Goal: Register for event/course

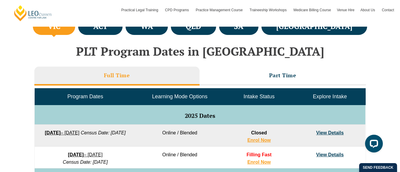
scroll to position [230, 0]
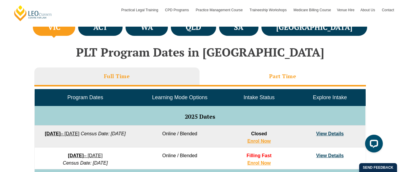
click at [264, 75] on li "Part Time" at bounding box center [283, 77] width 167 height 19
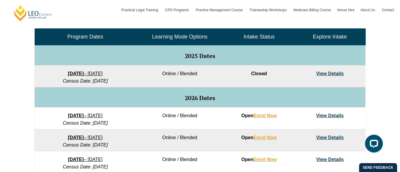
scroll to position [291, 0]
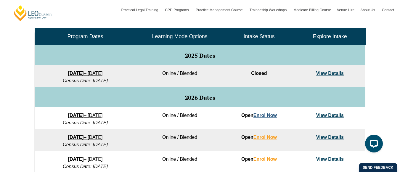
click at [268, 115] on link "Enrol Now" at bounding box center [265, 115] width 23 height 5
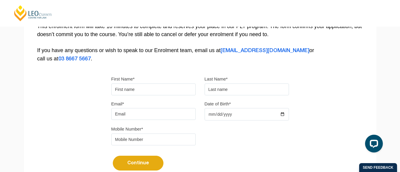
scroll to position [130, 0]
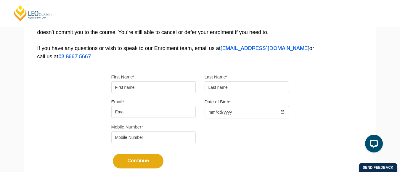
click at [140, 88] on input "First Name*" at bounding box center [153, 87] width 84 height 12
type input "Andrew"
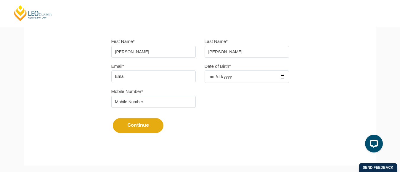
scroll to position [166, 0]
type input "[PERSON_NAME]"
click at [199, 48] on div "First Name* Andrew" at bounding box center [153, 47] width 93 height 20
click at [148, 75] on input "Email*" at bounding box center [153, 76] width 84 height 12
type input "reporter.ancillary"
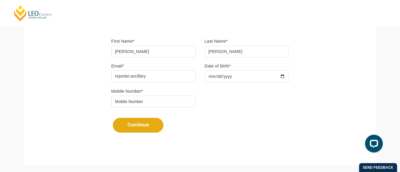
click at [130, 104] on input "tel" at bounding box center [153, 102] width 84 height 12
type input "0"
click at [225, 77] on input "Date of Birth*" at bounding box center [247, 76] width 84 height 12
click at [210, 76] on input "Date of Birth*" at bounding box center [247, 76] width 84 height 12
drag, startPoint x: 180, startPoint y: 73, endPoint x: 60, endPoint y: 78, distance: 120.1
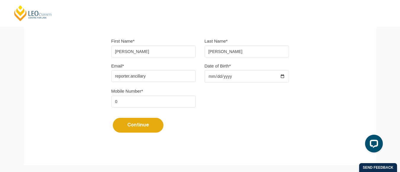
click at [60, 78] on div "Please note that your information is saved on our server as you enter it. Congr…" at bounding box center [200, 16] width 353 height 264
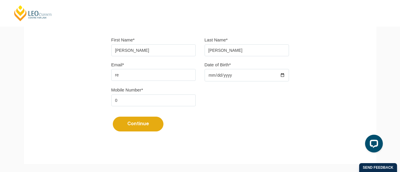
type input "r"
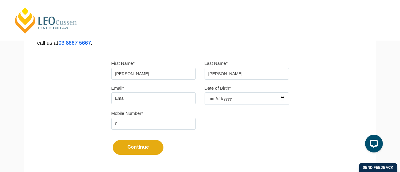
scroll to position [143, 0]
click at [232, 96] on input "Date of Birth*" at bounding box center [247, 99] width 84 height 12
click at [234, 99] on input "Date of Birth*" at bounding box center [247, 99] width 84 height 12
click at [223, 100] on input "Date of Birth*" at bounding box center [247, 99] width 84 height 12
type input "1993-05-05"
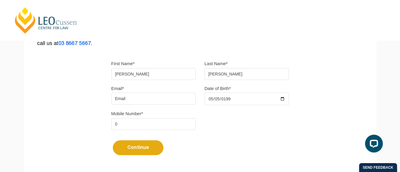
click at [148, 99] on input "Email*" at bounding box center [153, 99] width 84 height 12
type input "r"
click at [155, 98] on input "Email*" at bounding box center [153, 99] width 84 height 12
type input "[EMAIL_ADDRESS][DOMAIN_NAME]"
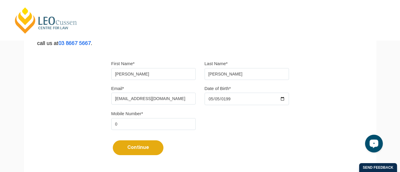
click at [140, 125] on input "0" at bounding box center [153, 124] width 84 height 12
type input "0493525458"
click at [149, 145] on button "Continue" at bounding box center [138, 147] width 51 height 15
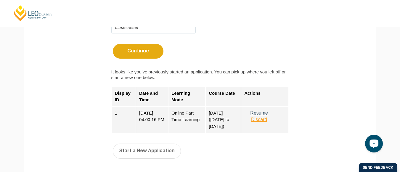
scroll to position [241, 0]
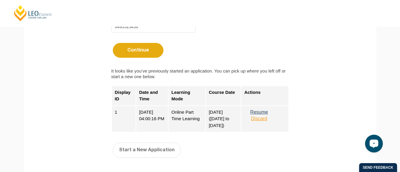
click at [267, 111] on button "Resume" at bounding box center [259, 112] width 30 height 5
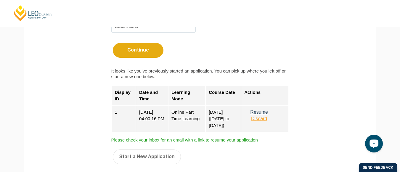
click at [267, 111] on button "Resume" at bounding box center [259, 112] width 30 height 5
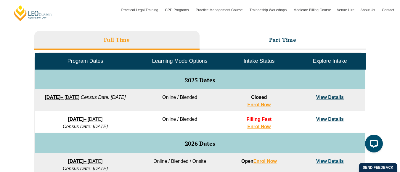
scroll to position [266, 0]
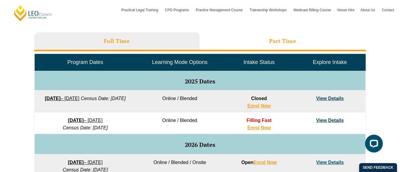
click at [287, 42] on h3 "Part Time" at bounding box center [282, 41] width 27 height 7
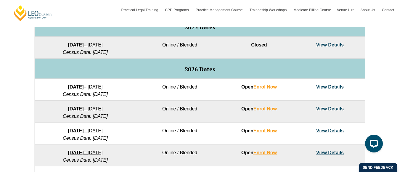
scroll to position [320, 0]
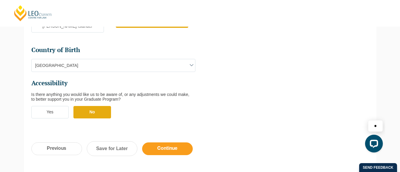
click at [166, 143] on input "Continue" at bounding box center [167, 149] width 51 height 13
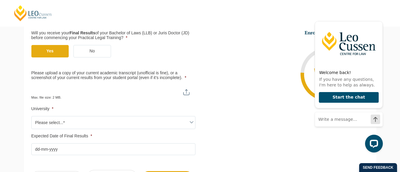
scroll to position [152, 0]
drag, startPoint x: 221, startPoint y: 135, endPoint x: 187, endPoint y: 92, distance: 54.4
click at [187, 92] on input "Please upload a copy of your current academic transcript (unofficial is fine), …" at bounding box center [113, 90] width 164 height 10
type input "C:\fakepath\LLB (Hons) Academic Transcript ([DATE]).pdf"
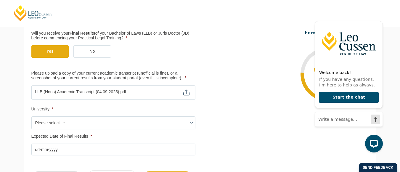
click at [108, 90] on input "Please upload a copy of your current academic transcript (unofficial is fine), …" at bounding box center [113, 90] width 164 height 10
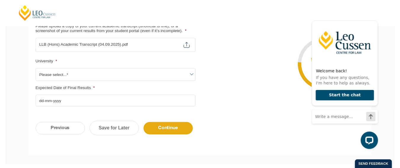
scroll to position [199, 0]
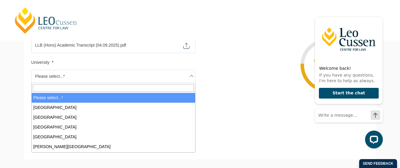
click at [98, 73] on span "Please select...*" at bounding box center [114, 76] width 164 height 12
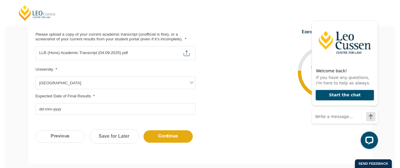
scroll to position [189, 0]
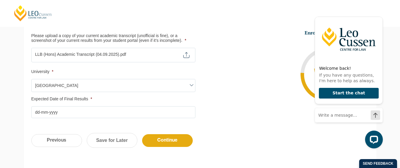
click at [192, 85] on span at bounding box center [191, 84] width 7 height 7
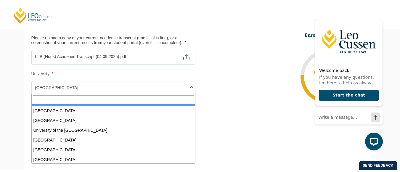
scroll to position [348, 0]
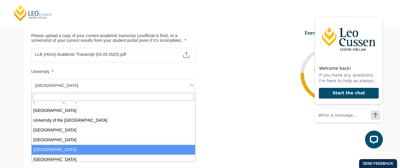
select select "[GEOGRAPHIC_DATA]"
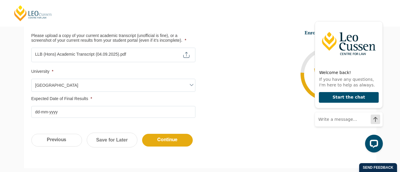
click at [37, 113] on input "Expected Date of Final Results *" at bounding box center [113, 112] width 164 height 12
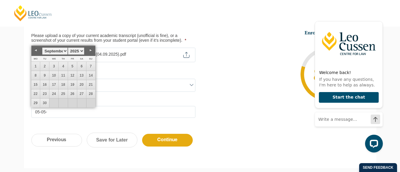
click at [89, 48] on link "Next" at bounding box center [91, 50] width 9 height 9
click at [34, 68] on link "1" at bounding box center [35, 66] width 9 height 9
type input "[DATE]"
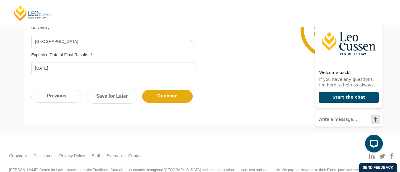
scroll to position [236, 0]
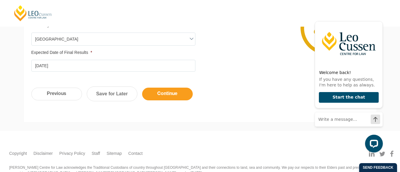
click at [176, 96] on input "Continue" at bounding box center [167, 94] width 51 height 13
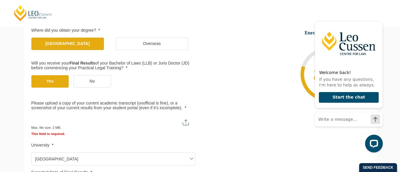
scroll to position [149, 0]
click at [186, 121] on input "Please upload a copy of your current academic transcript (unofficial is fine), …" at bounding box center [113, 120] width 164 height 10
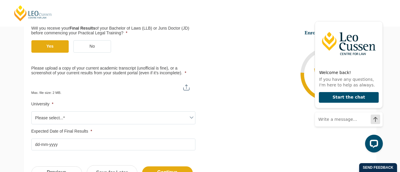
scroll to position [156, 0]
click at [187, 88] on input "Please upload a copy of your current academic transcript (unofficial is fine), …" at bounding box center [113, 86] width 164 height 10
type input "C:\fakepath\LLB (Hons) Academic Transcript ([DATE]).pdf"
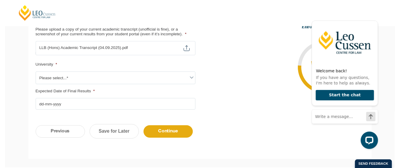
scroll to position [195, 0]
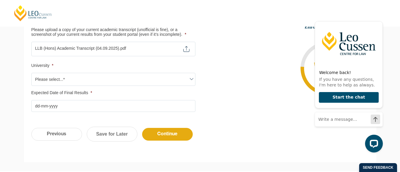
click at [190, 82] on span at bounding box center [191, 79] width 7 height 7
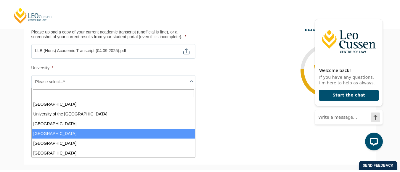
scroll to position [361, 0]
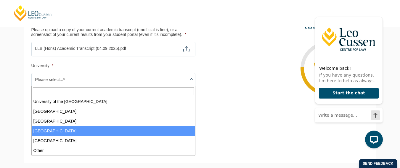
select select "[GEOGRAPHIC_DATA]"
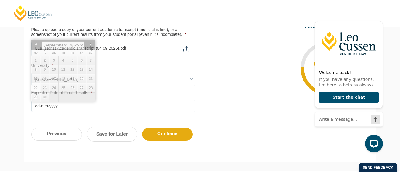
click at [40, 105] on input "Expected Date of Final Results *" at bounding box center [113, 106] width 164 height 12
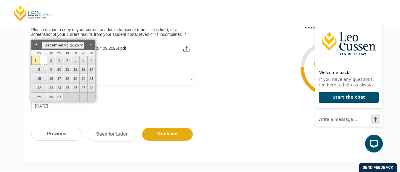
type input "[DATE]"
click at [222, 110] on li "Enrolment Progress 80 % Form Progress Download Course Guide [EMAIL_ADDRESS][DOM…" at bounding box center [284, 68] width 169 height 89
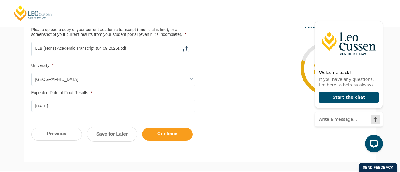
click at [171, 132] on input "Continue" at bounding box center [167, 134] width 51 height 13
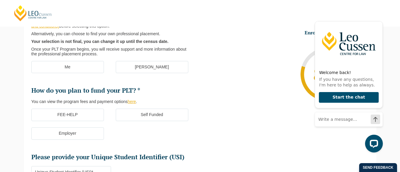
scroll to position [121, 0]
click at [73, 68] on label "Me" at bounding box center [67, 67] width 73 height 12
click at [0, 0] on input "Me" at bounding box center [0, 0] width 0 height 0
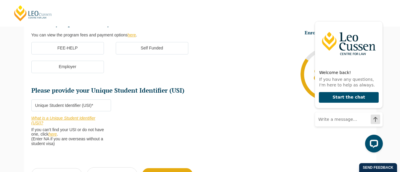
scroll to position [188, 0]
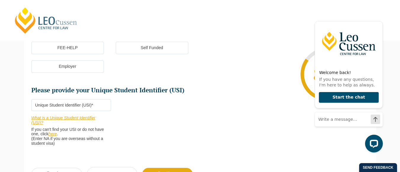
click at [93, 48] on label "FEE-HELP" at bounding box center [67, 48] width 73 height 12
click at [0, 0] on input "FEE-HELP" at bounding box center [0, 0] width 0 height 0
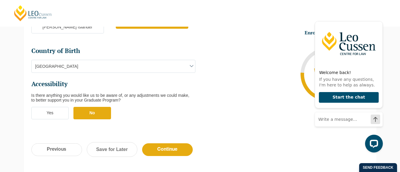
scroll to position [224, 0]
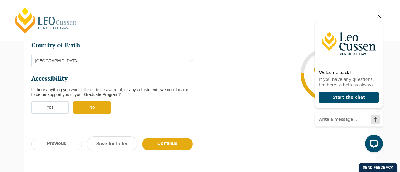
click at [379, 17] on icon "Hide greeting" at bounding box center [379, 16] width 3 height 3
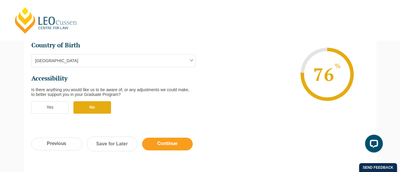
click at [174, 138] on input "Continue" at bounding box center [167, 144] width 51 height 13
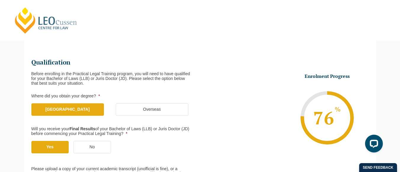
scroll to position [51, 0]
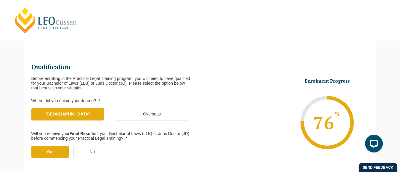
click at [244, 97] on li "Enrolment Progress 76 % Form Progress Download Course Guide [EMAIL_ADDRESS][DOM…" at bounding box center [284, 122] width 169 height 89
